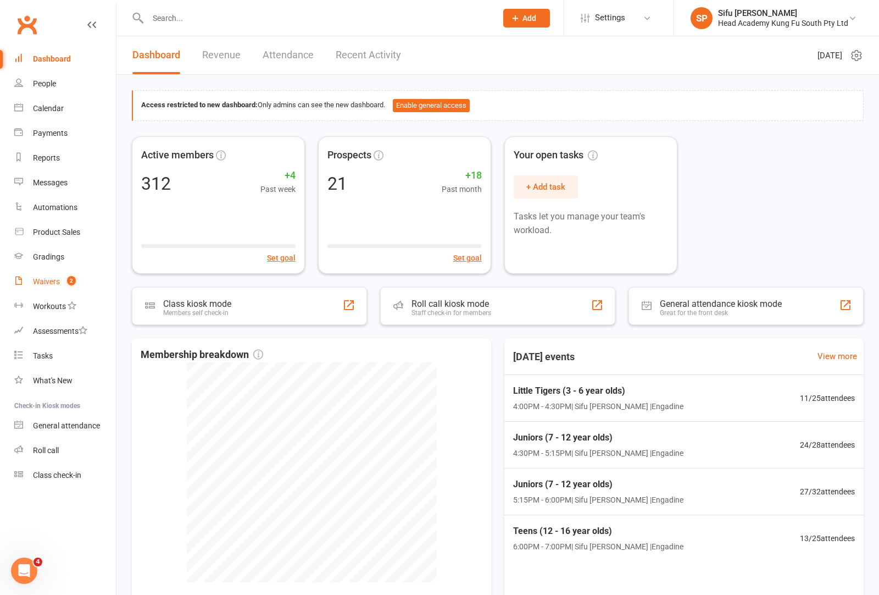
click at [43, 278] on div "Waivers" at bounding box center [46, 281] width 27 height 9
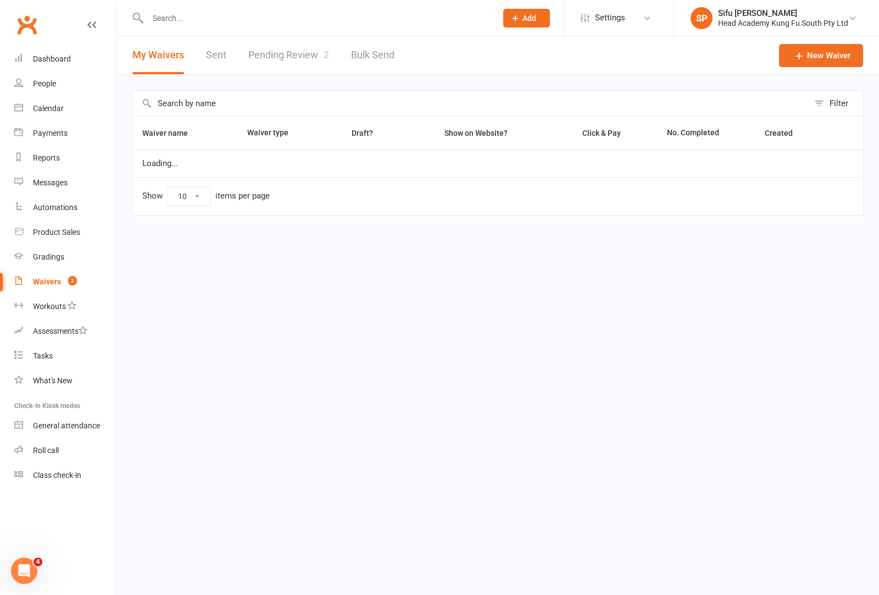
select select "100"
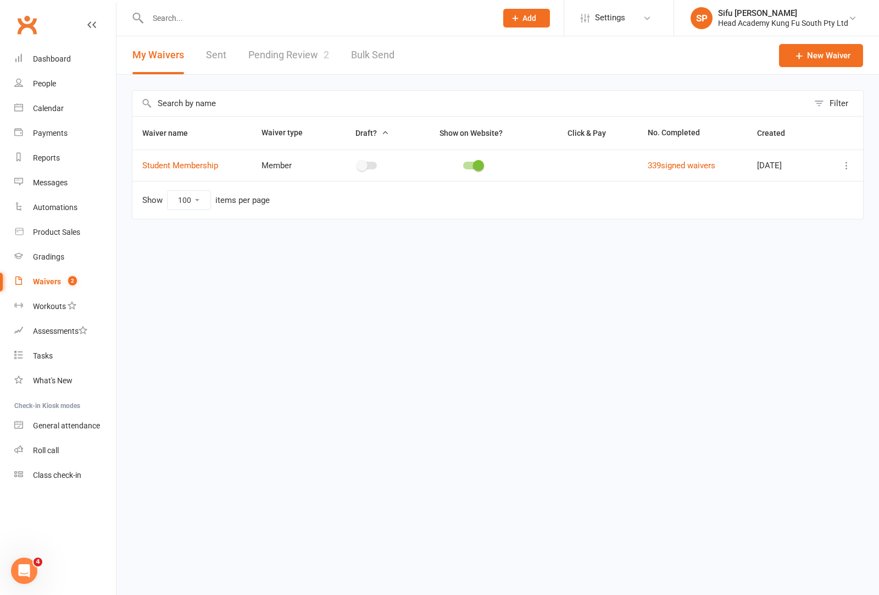
click at [274, 59] on link "Pending Review 2" at bounding box center [288, 55] width 81 height 38
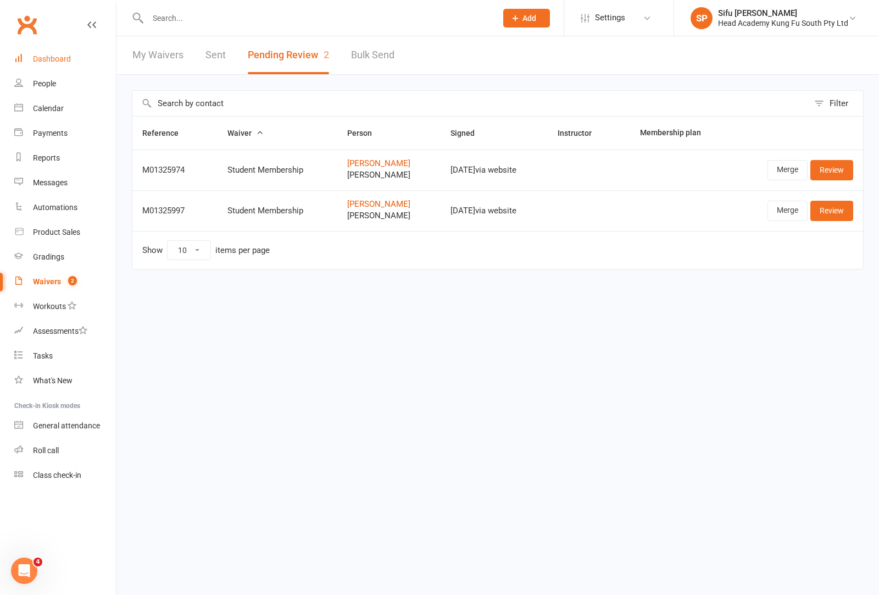
click at [30, 58] on link "Dashboard" at bounding box center [65, 59] width 102 height 25
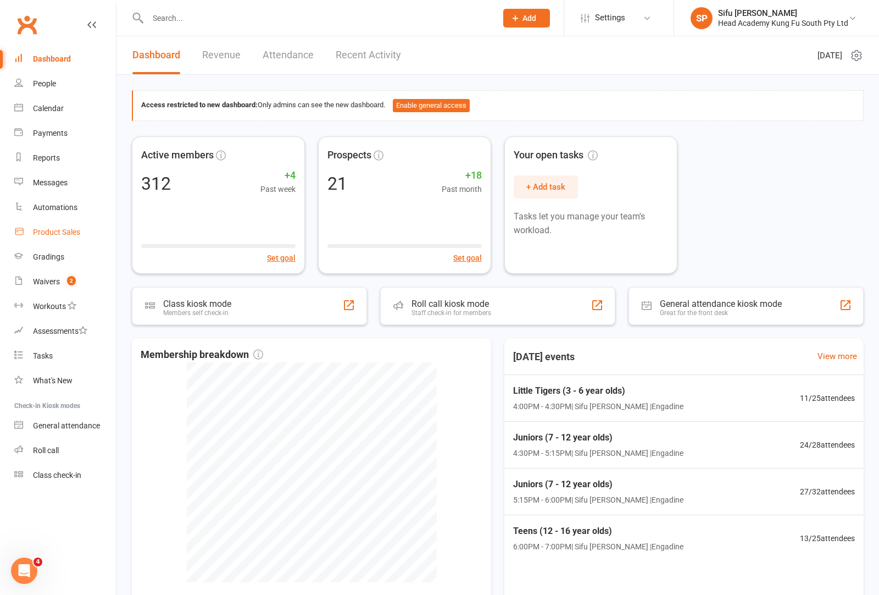
scroll to position [3, 0]
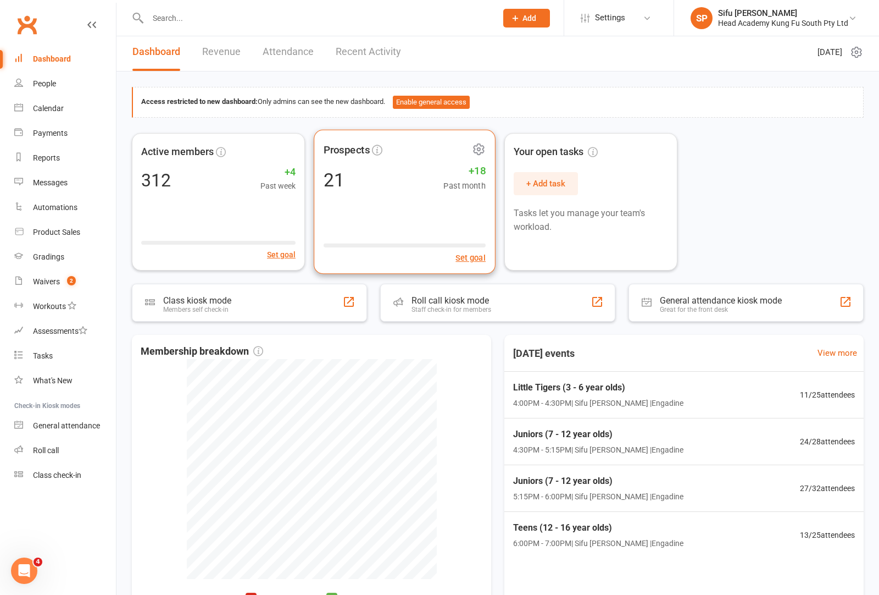
click at [453, 221] on div "Prospects 21 +18 Past month Set goal" at bounding box center [405, 201] width 182 height 145
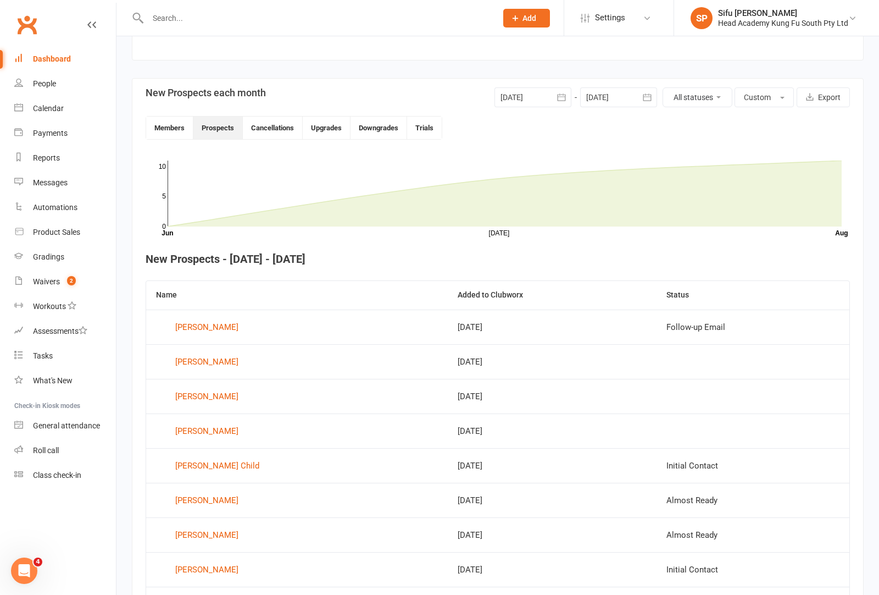
scroll to position [285, 0]
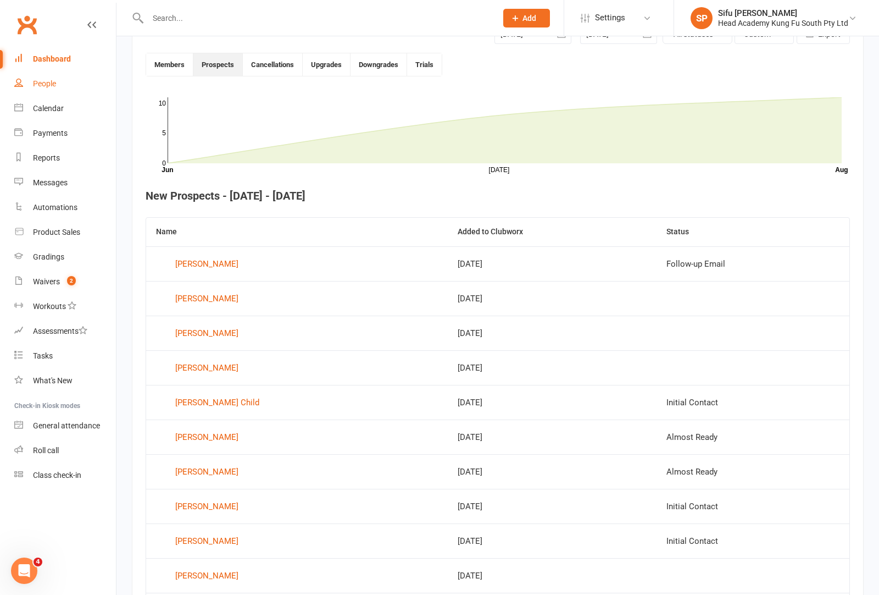
click at [52, 84] on div "People" at bounding box center [44, 83] width 23 height 9
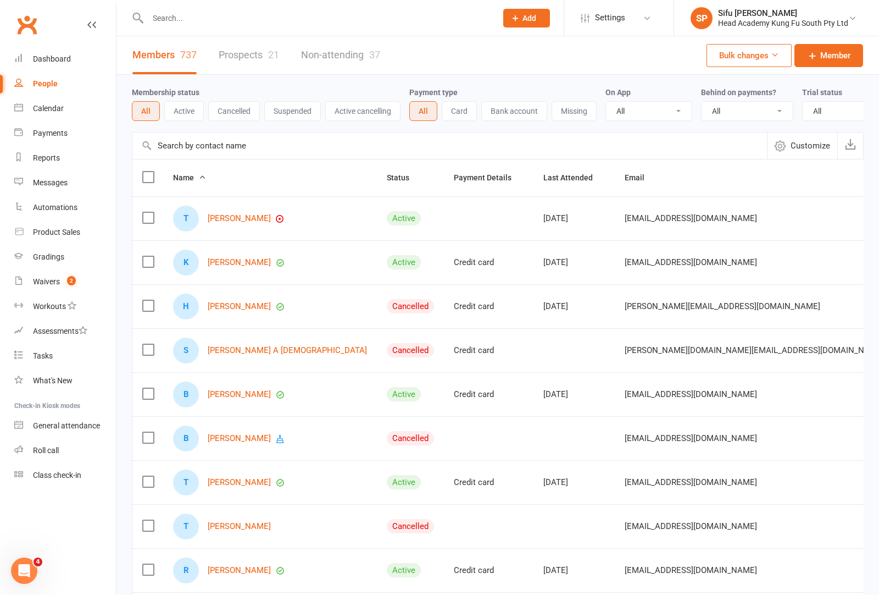
click at [247, 59] on link "Prospects 21" at bounding box center [249, 55] width 60 height 38
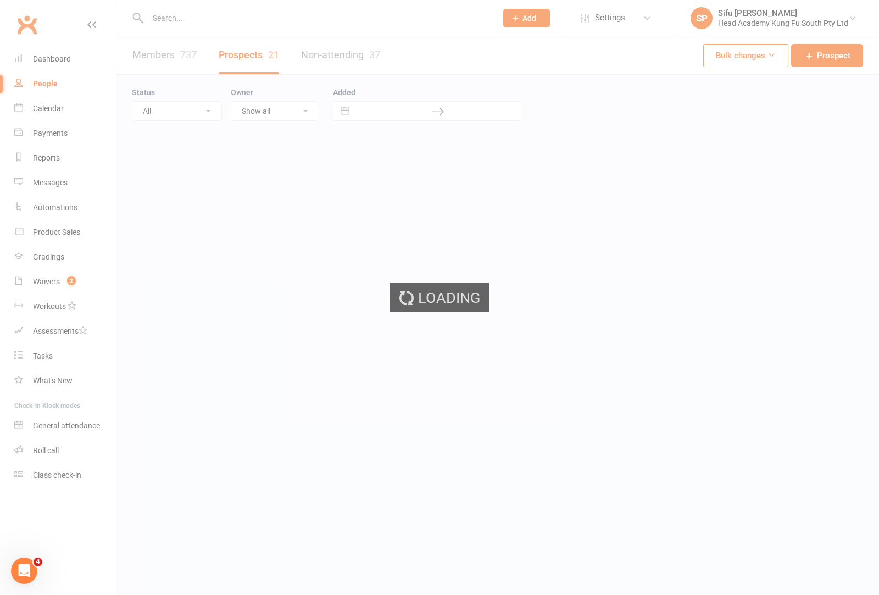
select select "25"
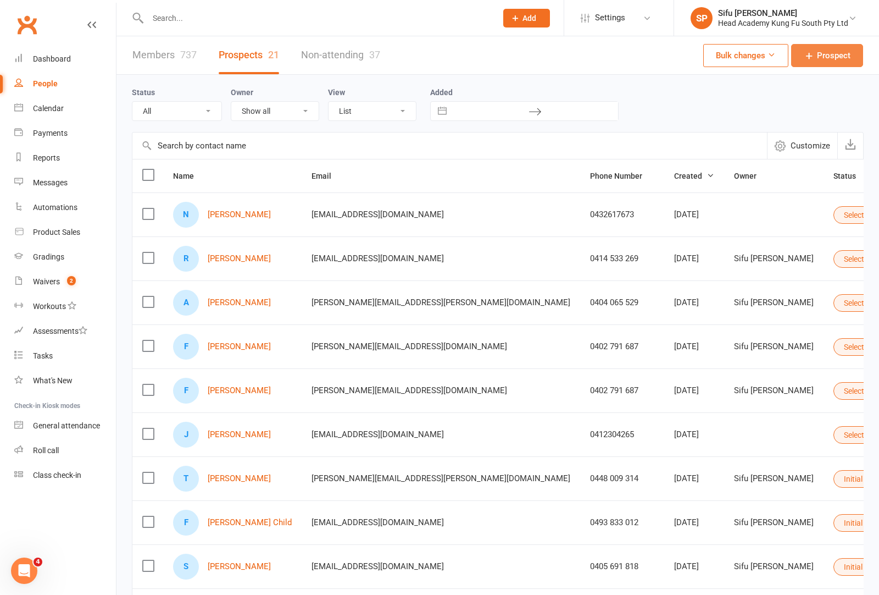
click at [840, 63] on link "Prospect" at bounding box center [827, 55] width 72 height 23
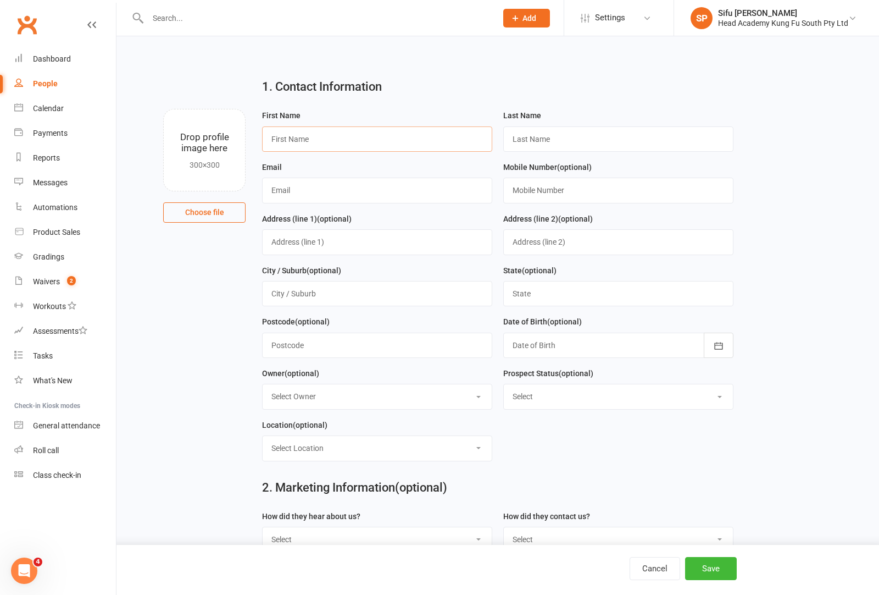
click at [363, 139] on input "text" at bounding box center [377, 138] width 230 height 25
type input "[PERSON_NAME]"
type input "[EMAIL_ADDRESS][DOMAIN_NAME]"
type input "0487011510"
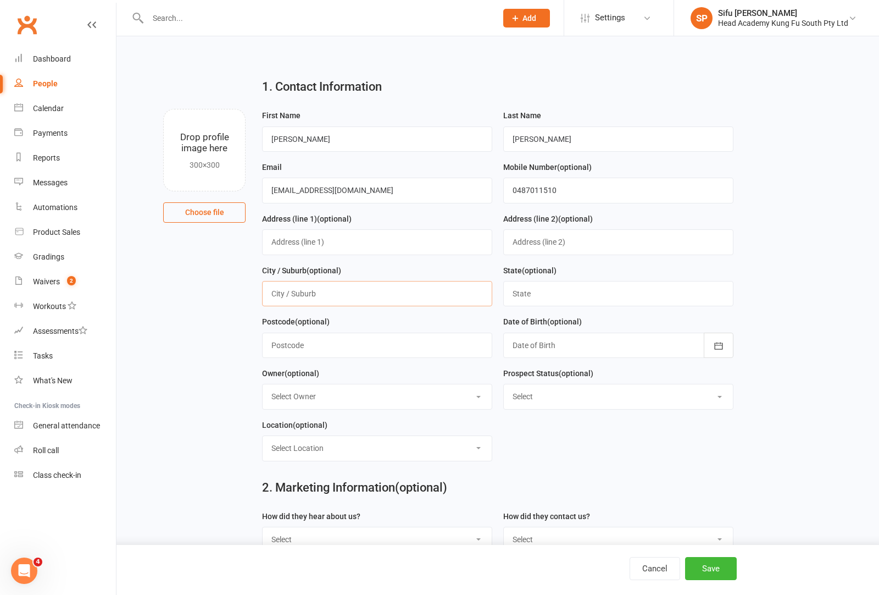
scroll to position [115, 0]
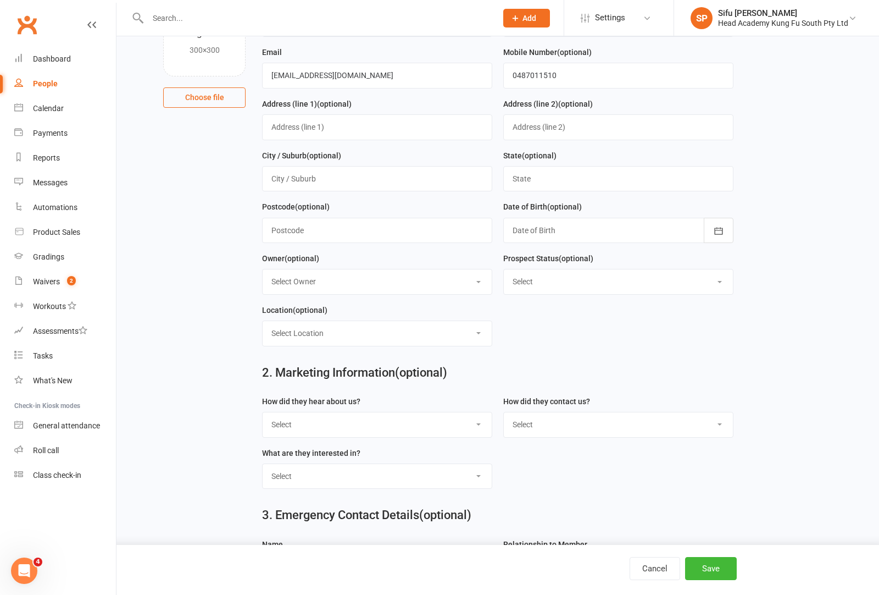
click at [392, 282] on select "Select Owner Sifu [PERSON_NAME] [PERSON_NAME]" at bounding box center [377, 281] width 229 height 24
select select "0"
click at [408, 339] on select "Select Location [GEOGRAPHIC_DATA]" at bounding box center [377, 333] width 229 height 24
select select "0"
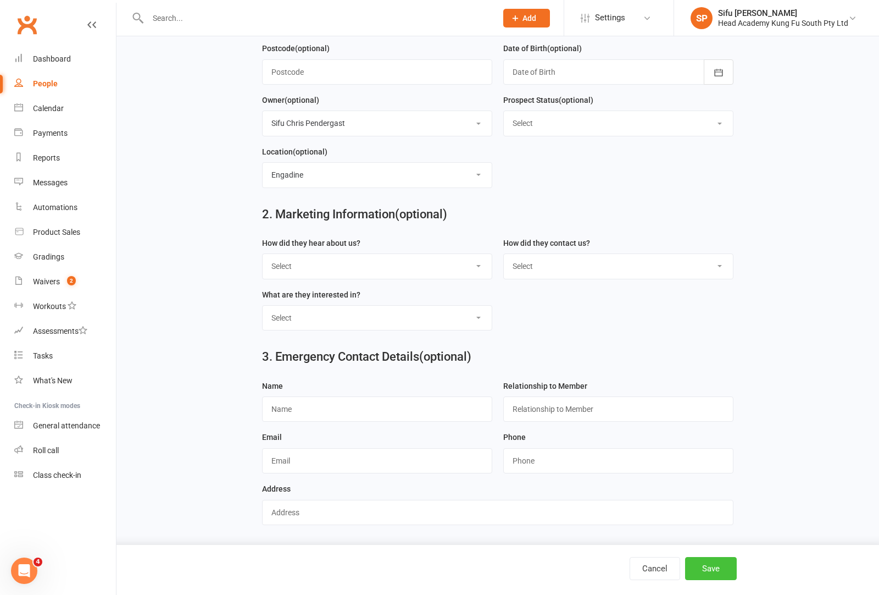
click at [729, 570] on button "Save" at bounding box center [711, 568] width 52 height 23
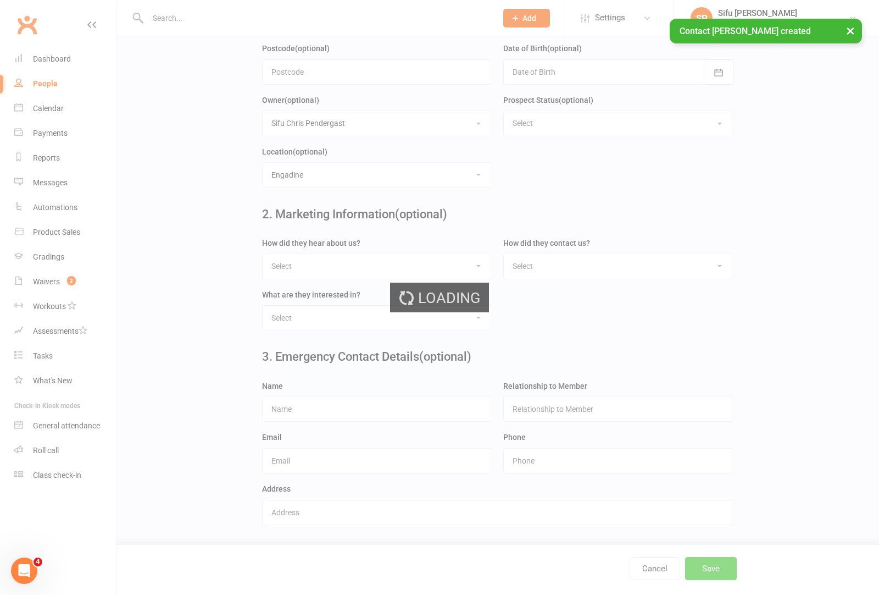
scroll to position [0, 0]
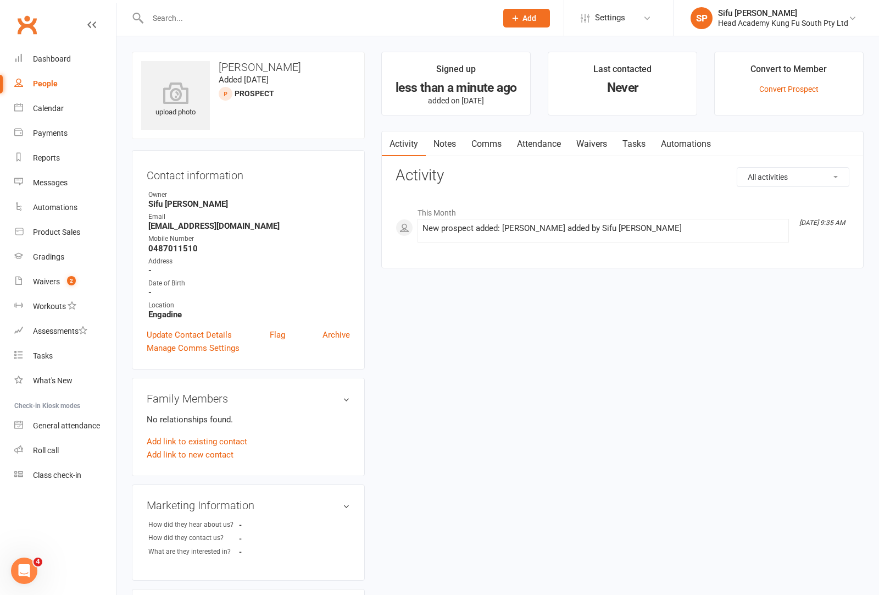
click at [49, 86] on div "People" at bounding box center [45, 83] width 25 height 9
select select "25"
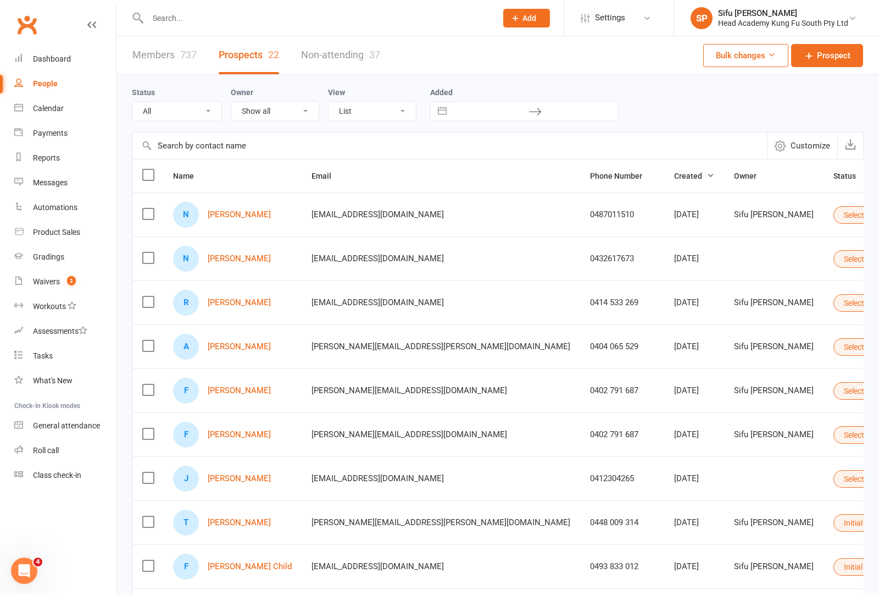
click at [269, 56] on div "22" at bounding box center [273, 55] width 11 height 12
click at [34, 51] on link "Dashboard" at bounding box center [65, 59] width 102 height 25
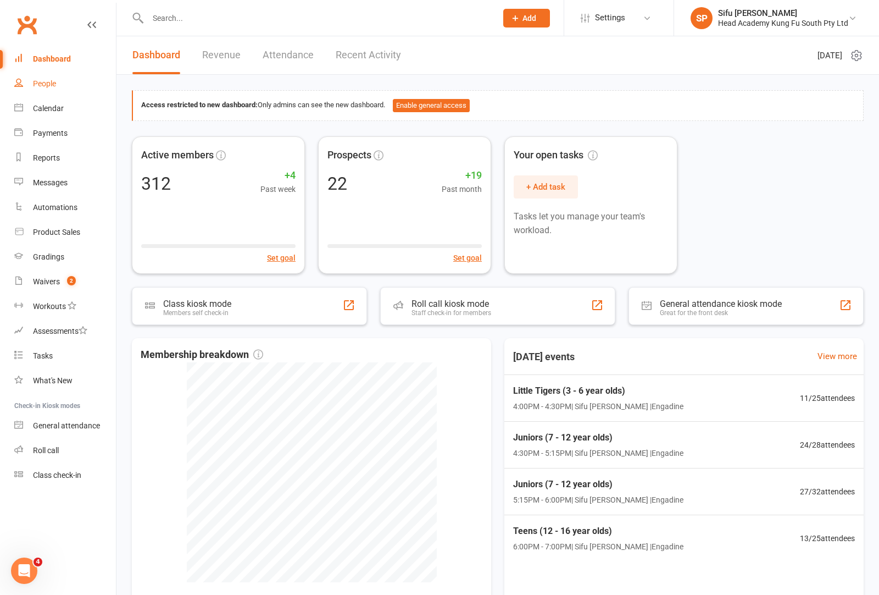
click at [46, 77] on link "People" at bounding box center [65, 83] width 102 height 25
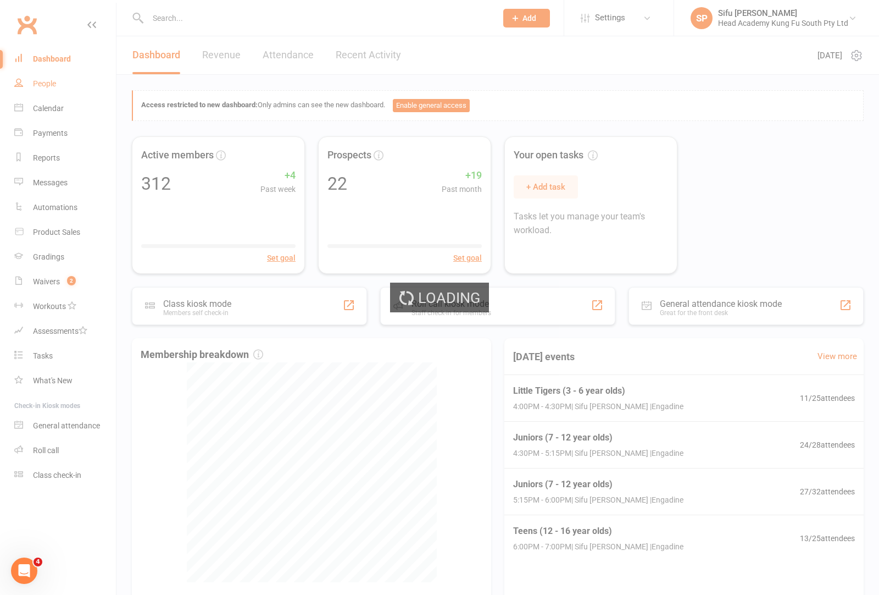
select select "25"
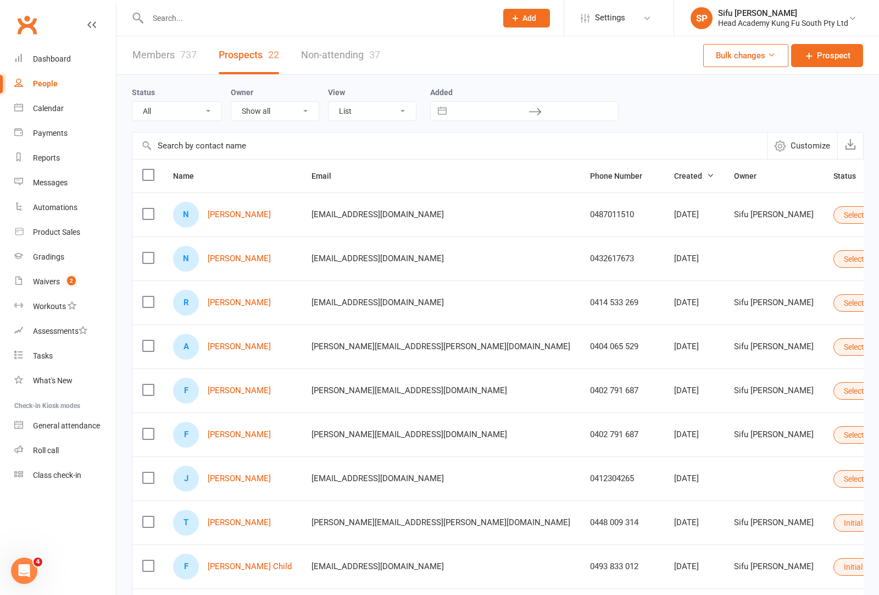
click at [700, 95] on div "Status All (No status set) (Invalid status) Initial Contact Follow-up Call Foll…" at bounding box center [498, 103] width 732 height 35
click at [743, 99] on div "Status All (No status set) (Invalid status) Initial Contact Follow-up Call Foll…" at bounding box center [498, 103] width 732 height 35
click at [749, 99] on div "Status All (No status set) (Invalid status) Initial Contact Follow-up Call Foll…" at bounding box center [498, 103] width 732 height 35
click at [837, 59] on span "Prospect" at bounding box center [834, 55] width 34 height 13
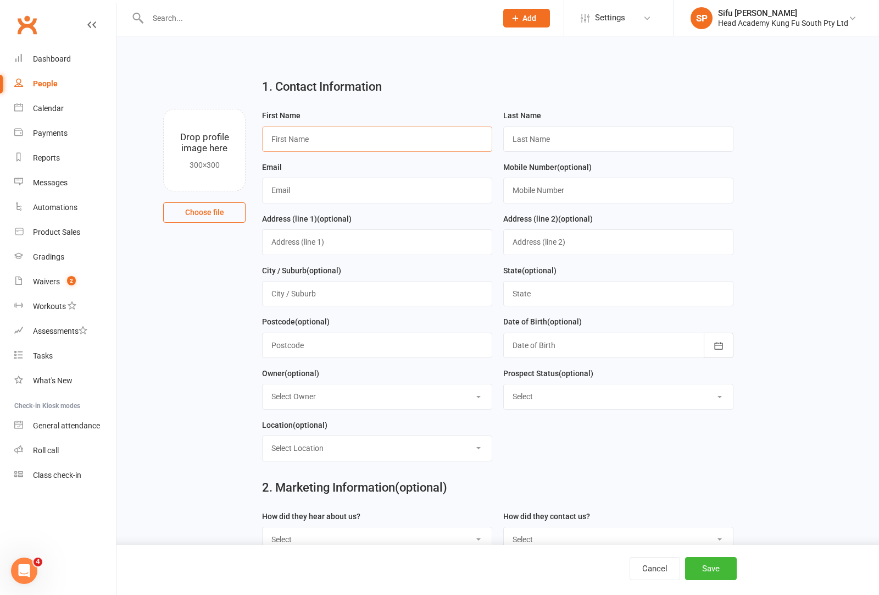
click at [417, 137] on input "text" at bounding box center [377, 138] width 230 height 25
type input "[PERSON_NAME]"
click at [705, 559] on button "Save" at bounding box center [711, 568] width 52 height 23
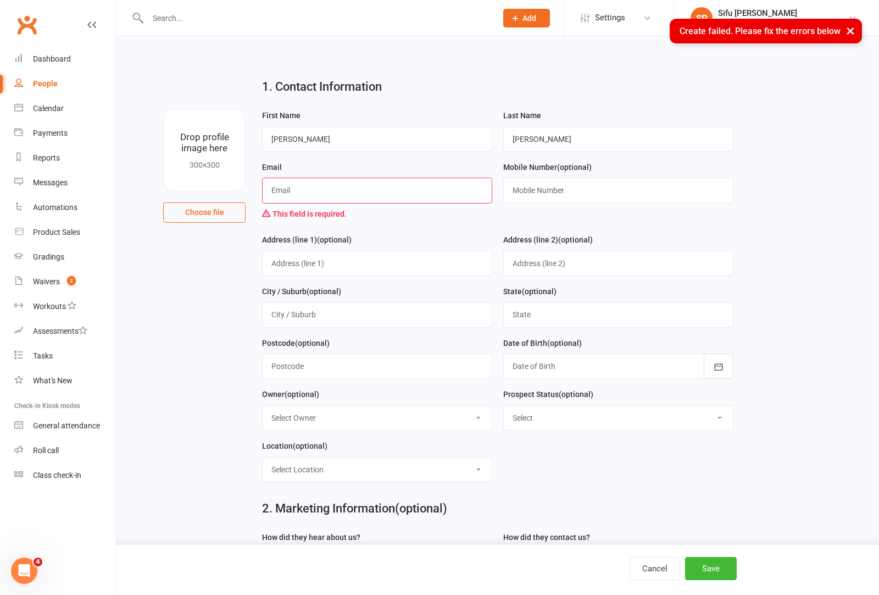
click at [341, 198] on input "text" at bounding box center [377, 190] width 230 height 25
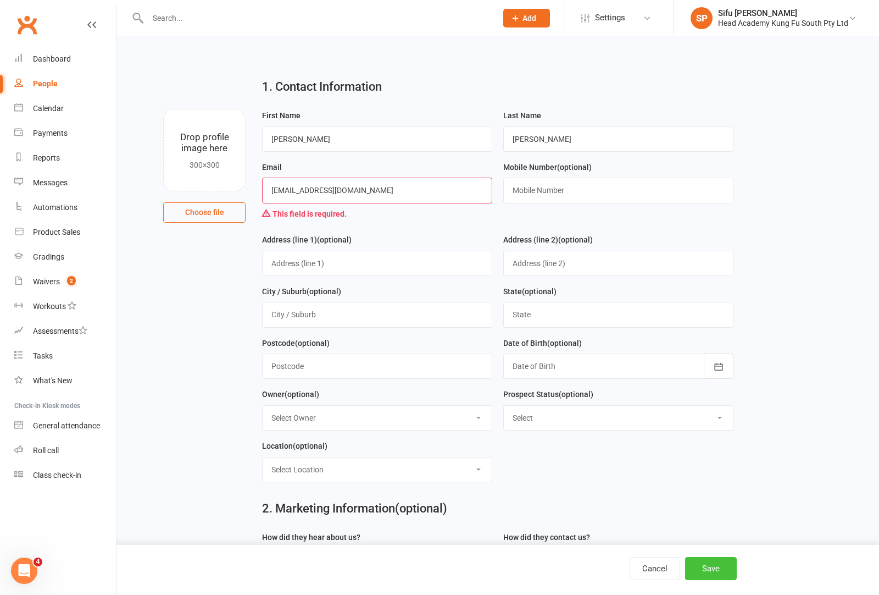
type input "[EMAIL_ADDRESS][DOMAIN_NAME]"
click at [710, 577] on button "Save" at bounding box center [711, 568] width 52 height 23
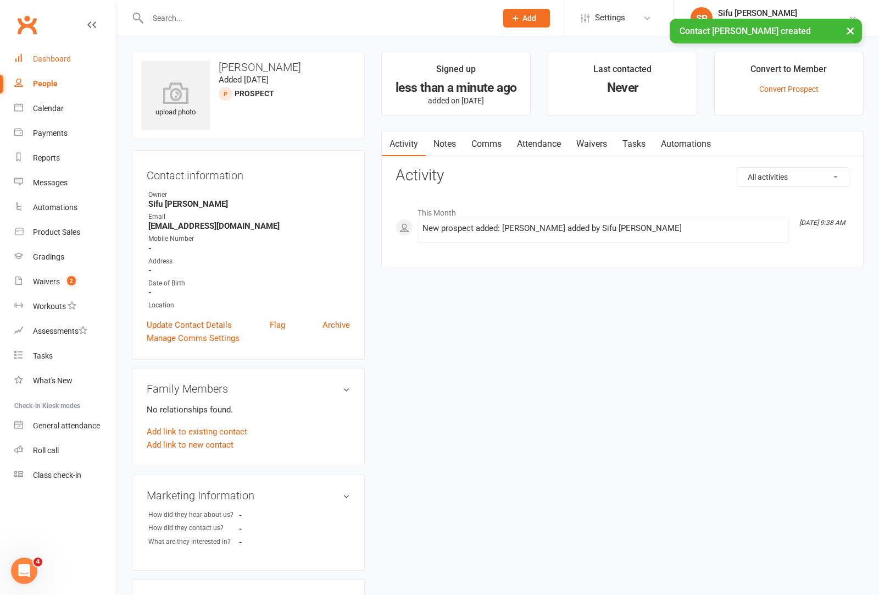
drag, startPoint x: 50, startPoint y: 62, endPoint x: 42, endPoint y: 73, distance: 13.9
click at [50, 62] on div "Dashboard" at bounding box center [52, 58] width 38 height 9
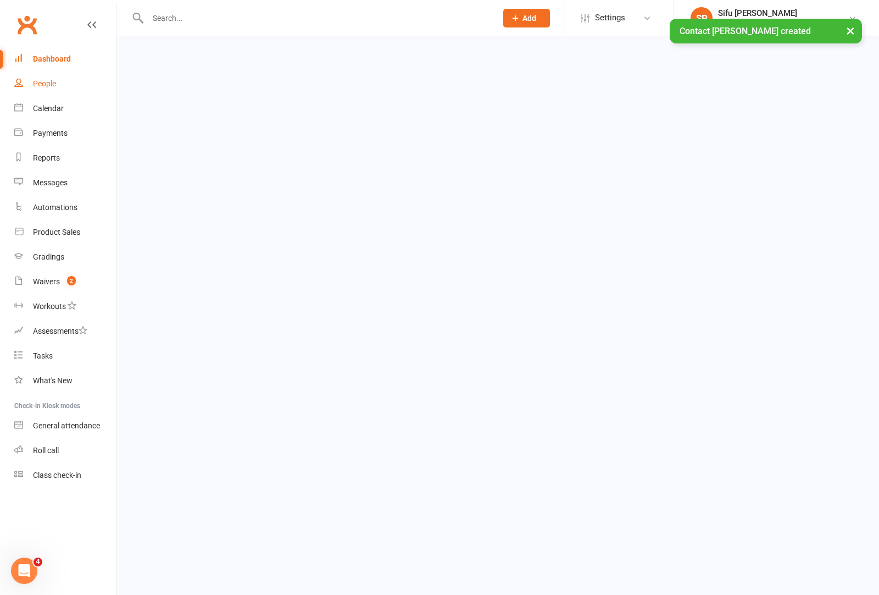
click at [39, 87] on div "People" at bounding box center [44, 83] width 23 height 9
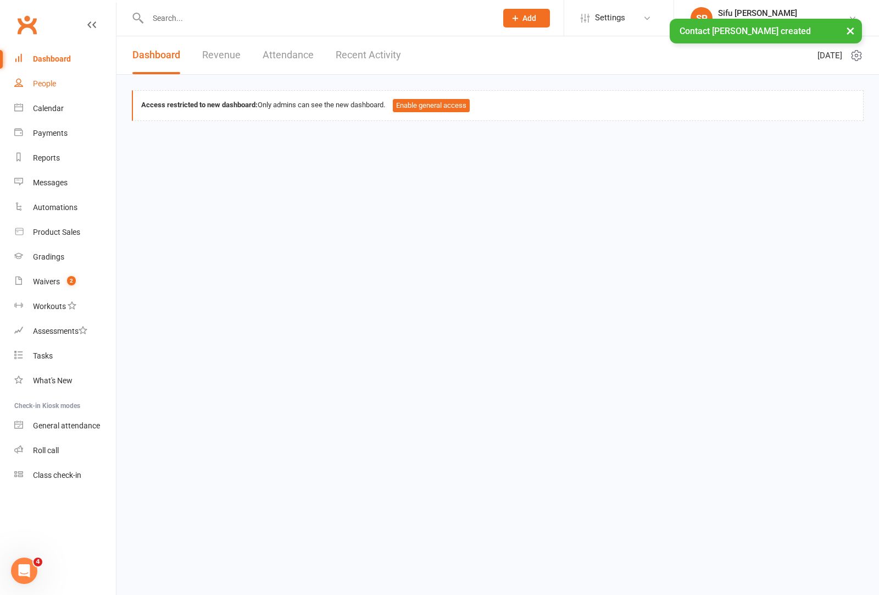
select select "25"
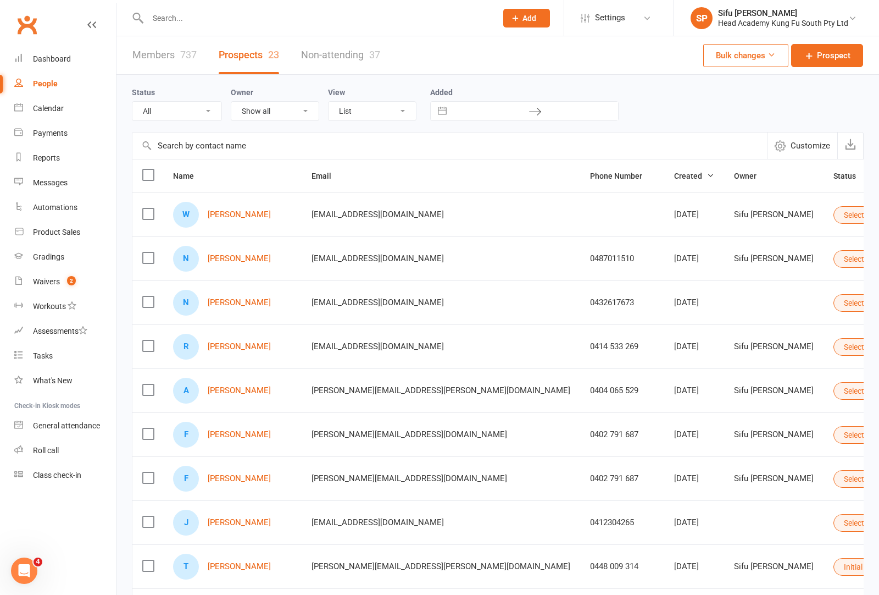
click at [213, 130] on div "Status All (No status set) (Invalid status) Initial Contact Follow-up Call Foll…" at bounding box center [498, 103] width 732 height 57
click at [788, 102] on div "Status All (No status set) (Invalid status) Initial Contact Follow-up Call Foll…" at bounding box center [498, 103] width 732 height 35
drag, startPoint x: 118, startPoint y: 533, endPoint x: 129, endPoint y: 527, distance: 12.8
